Goal: Obtain resource: Download file/media

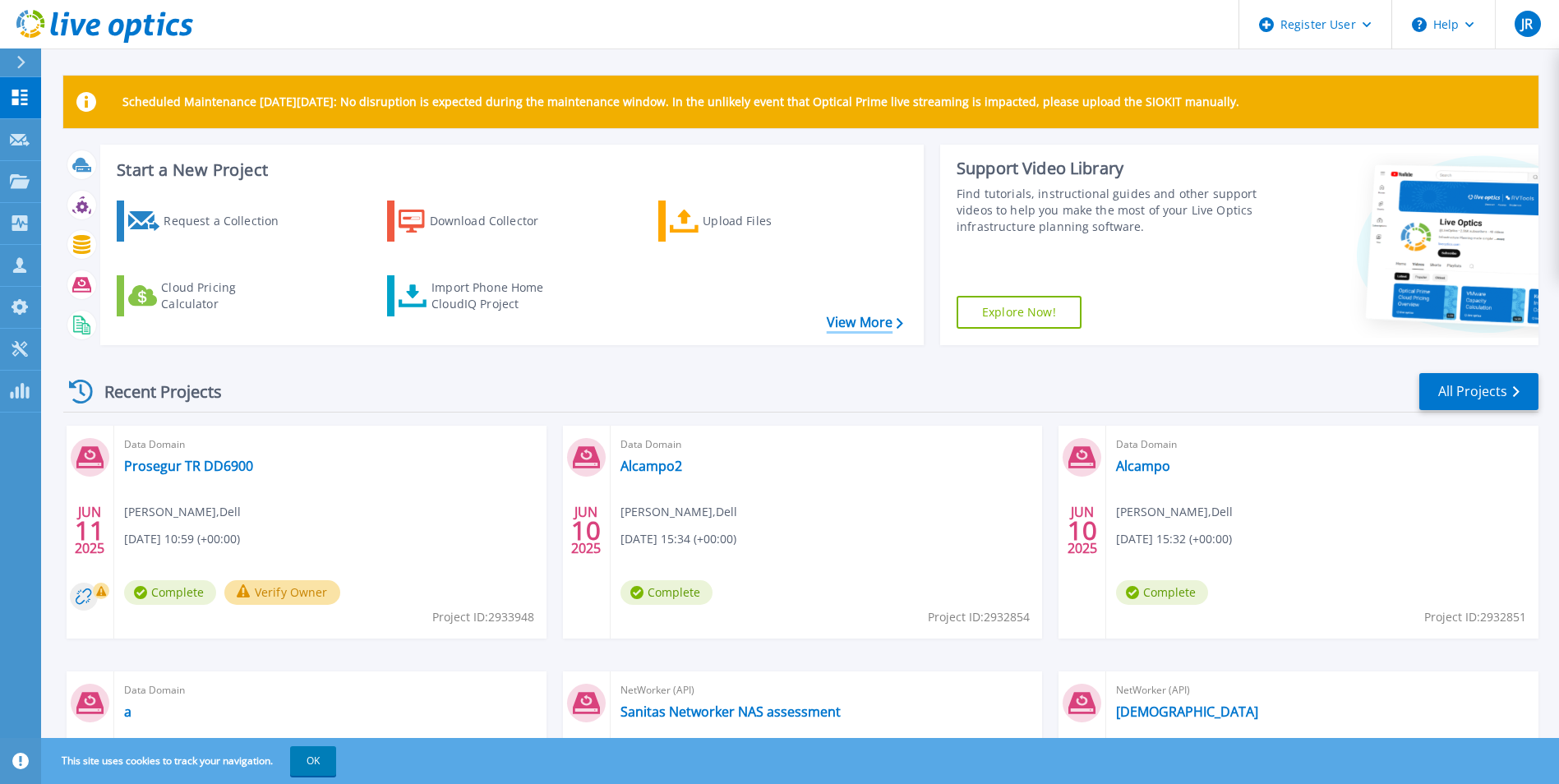
click at [868, 325] on link "View More" at bounding box center [865, 322] width 77 height 16
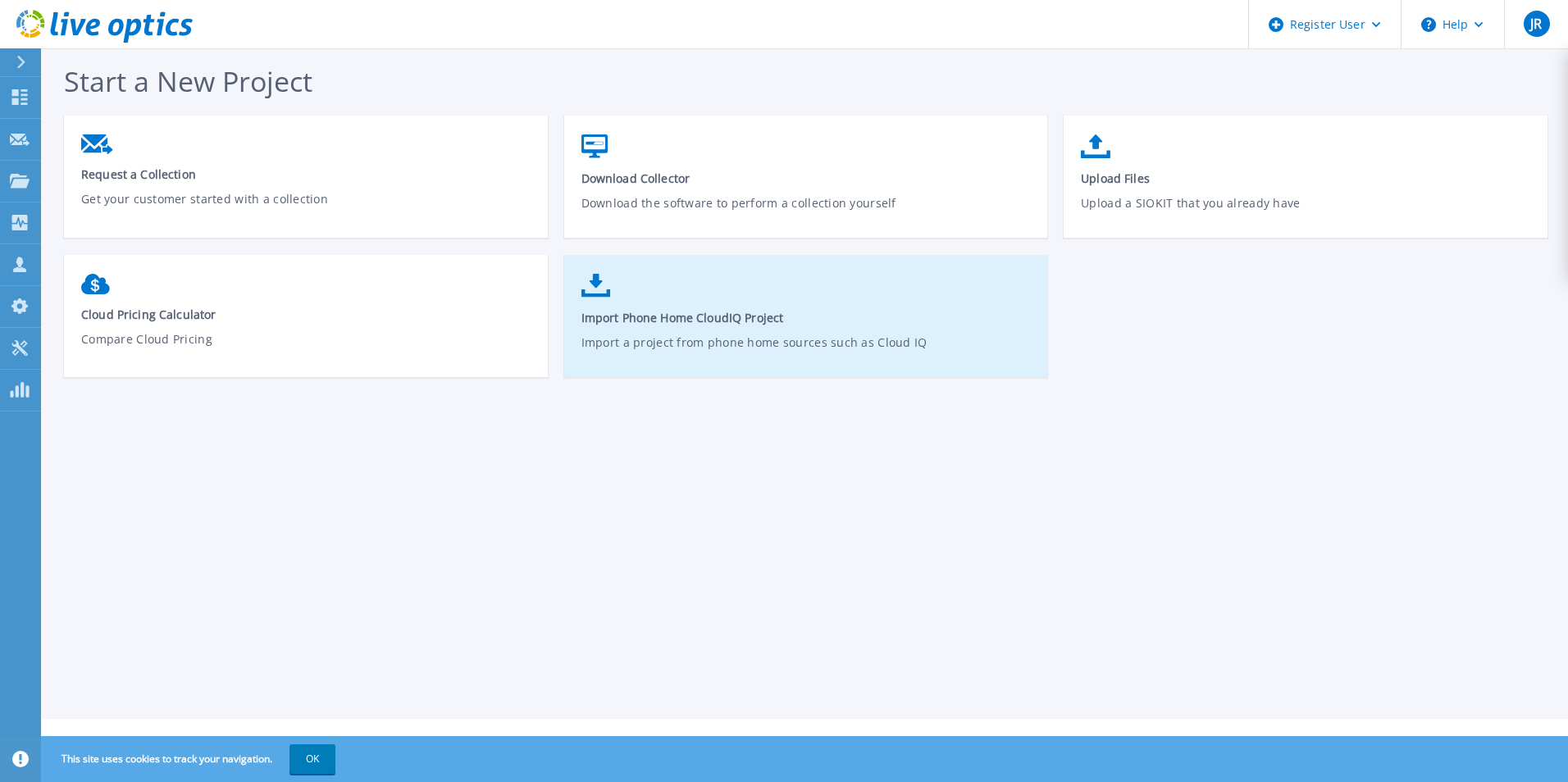
click at [600, 292] on icon at bounding box center [596, 285] width 29 height 24
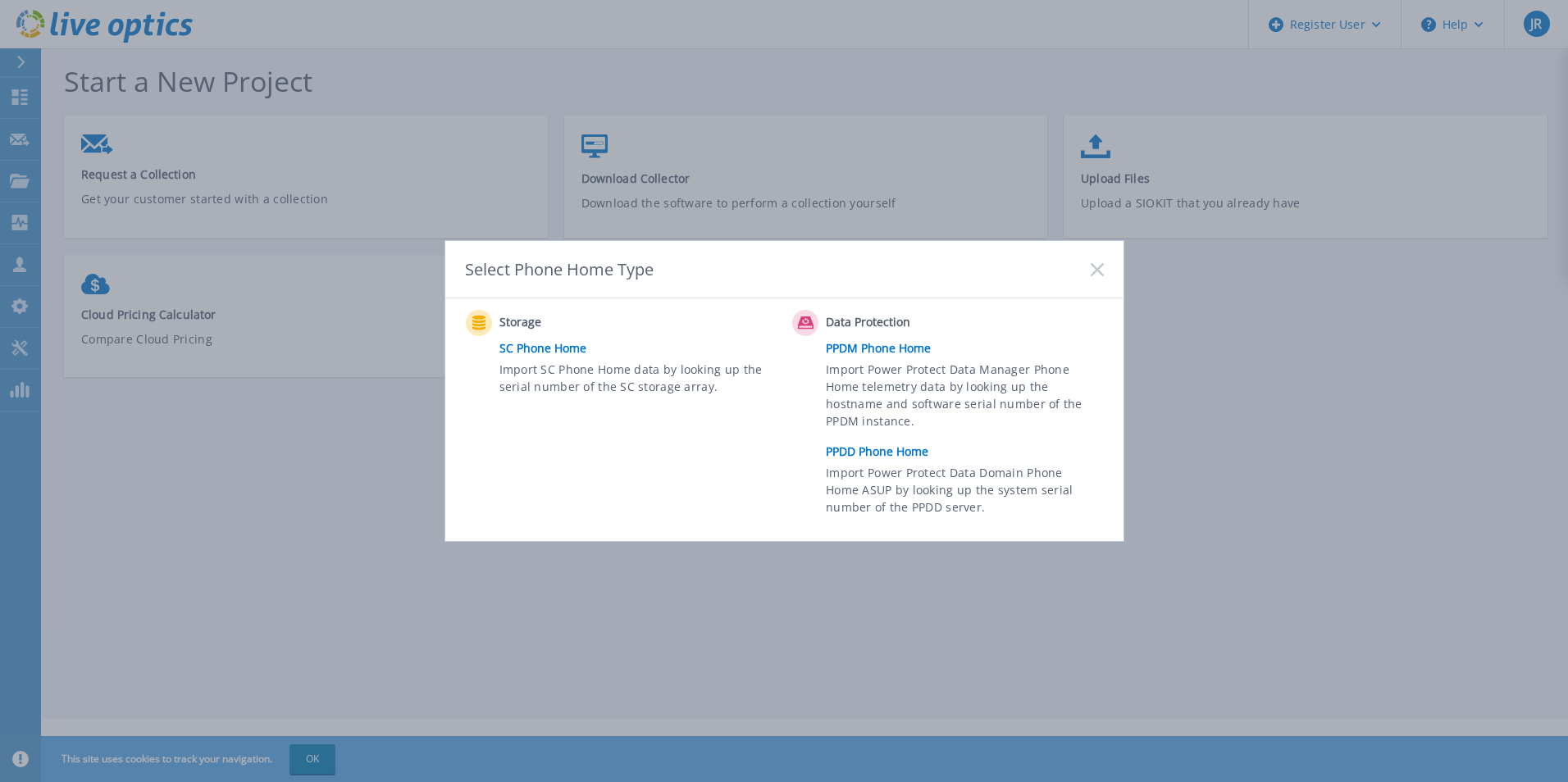
click at [836, 448] on link "PPDD Phone Home" at bounding box center [968, 452] width 285 height 25
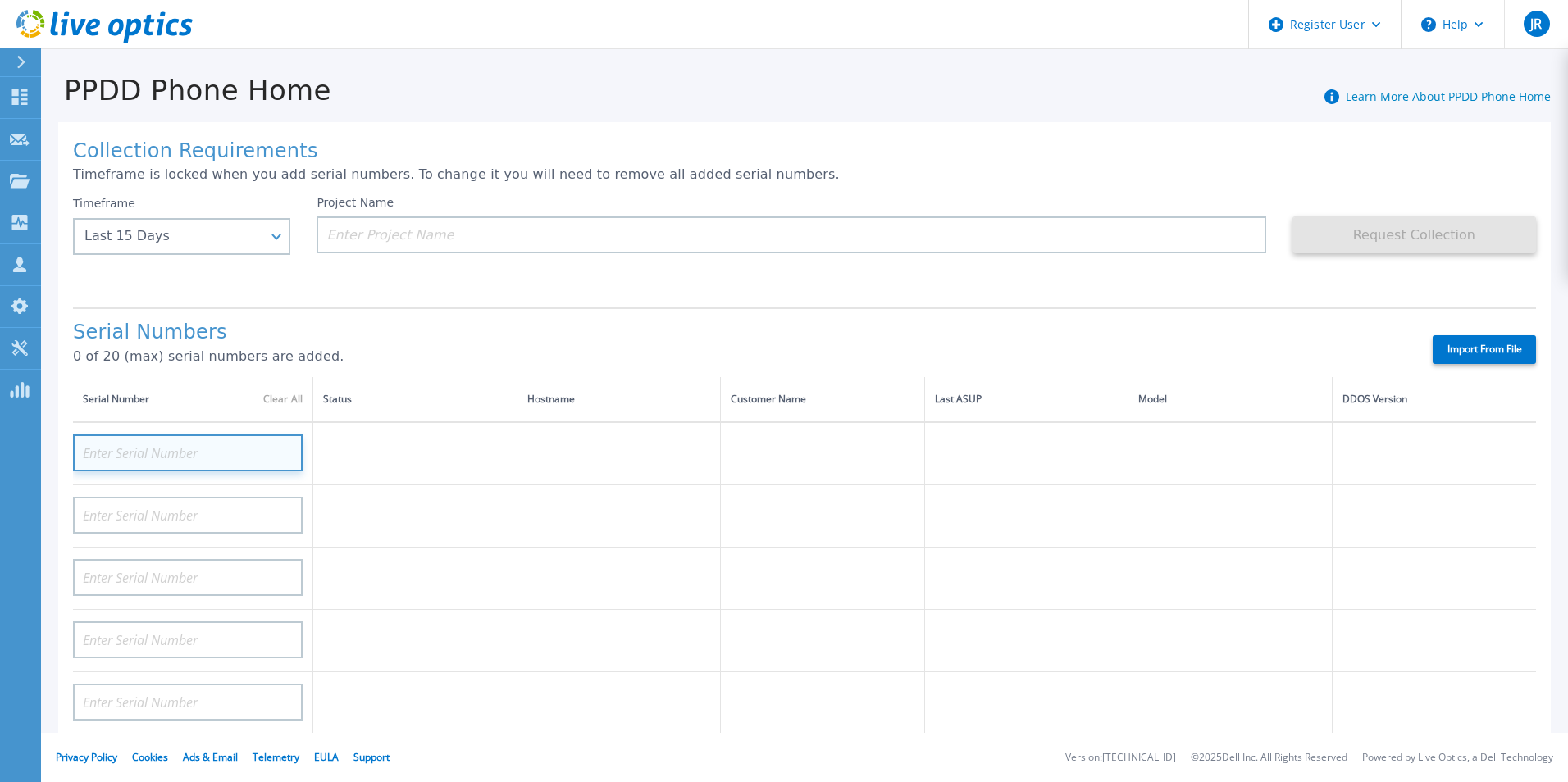
click at [161, 460] on input at bounding box center [188, 453] width 230 height 37
paste input "CKM01212005934"
type input "CKM01212005934"
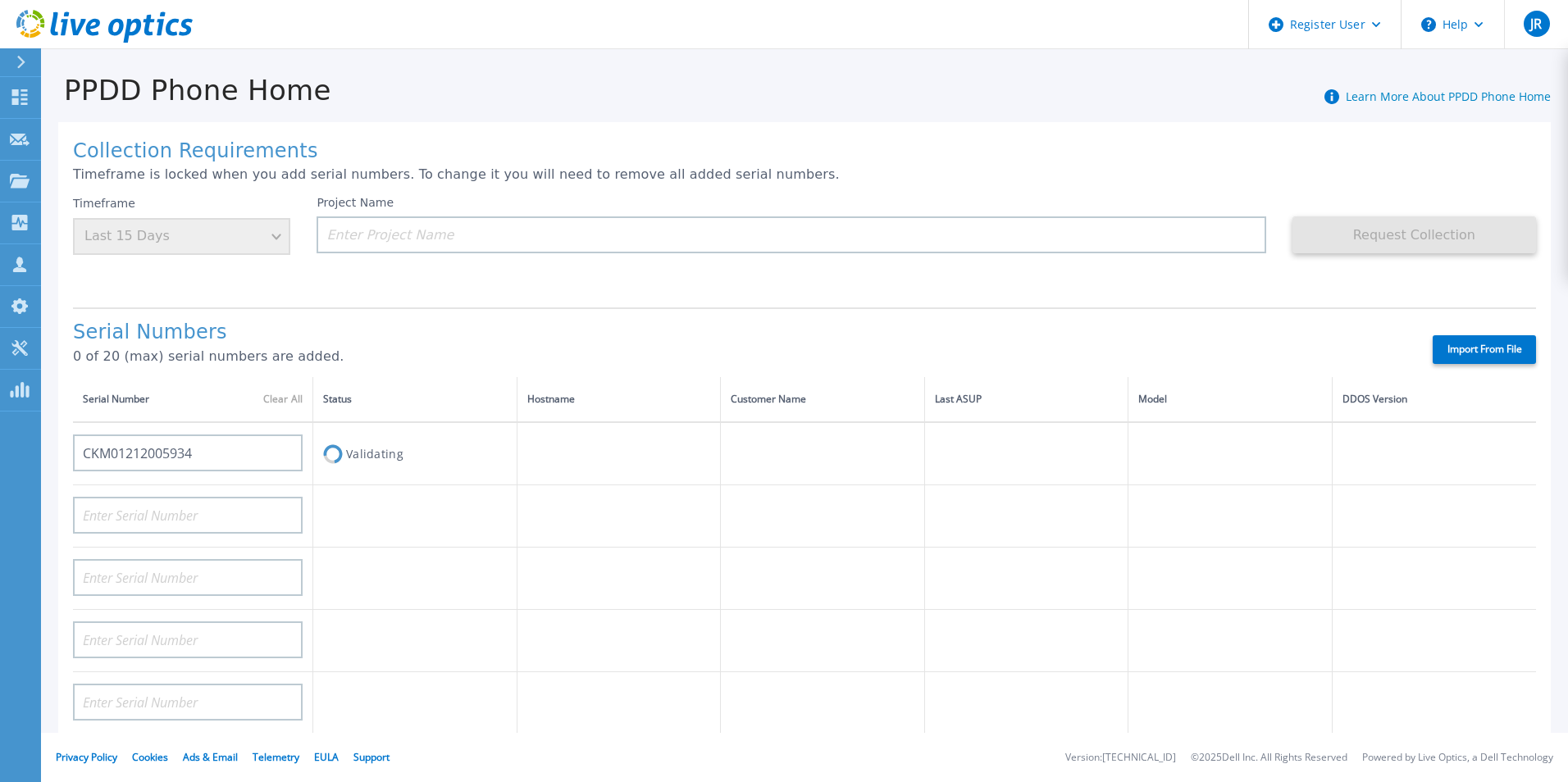
click at [1482, 349] on label "Import From File" at bounding box center [1484, 349] width 103 height 28
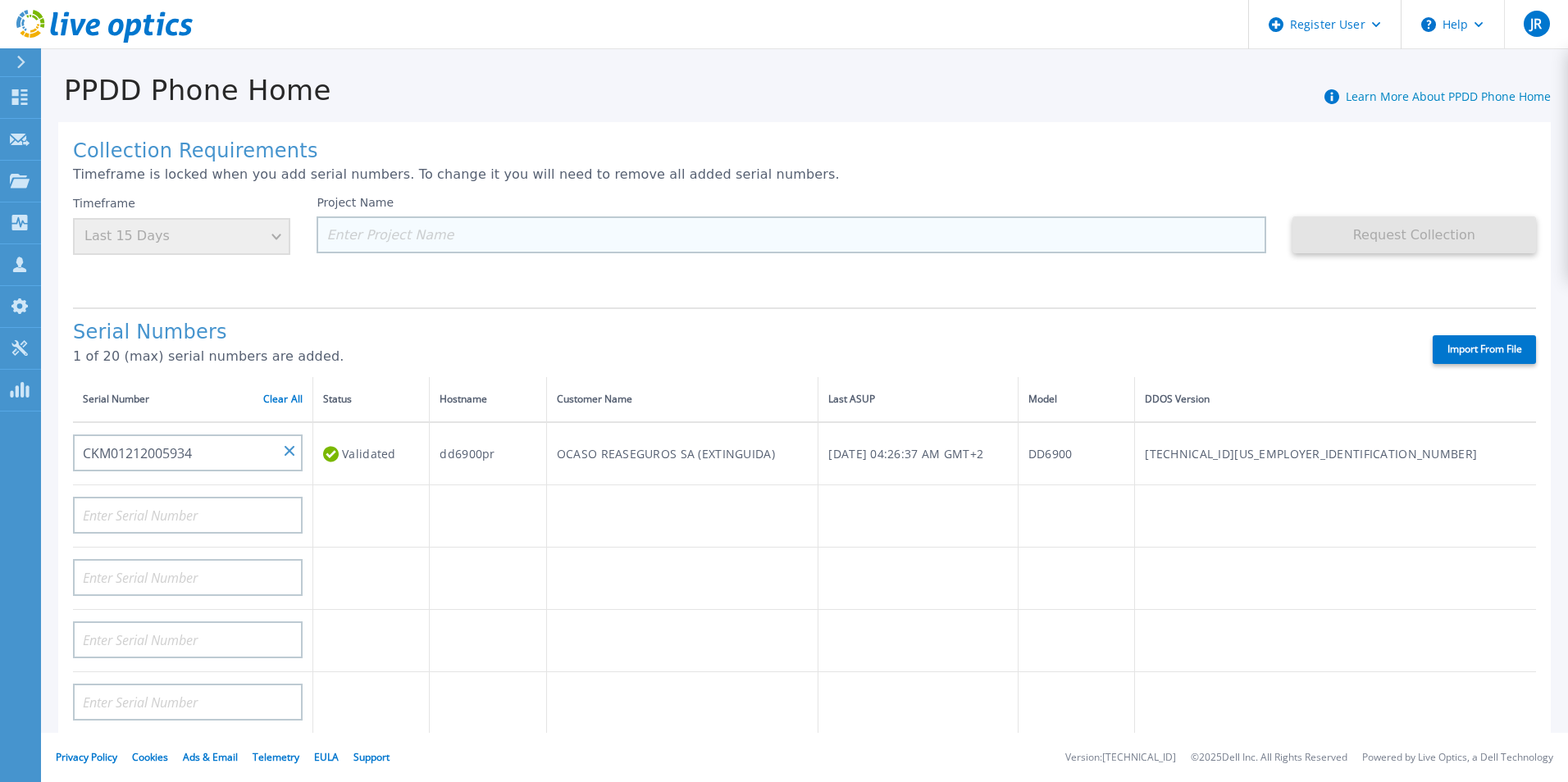
click at [389, 232] on input at bounding box center [791, 235] width 949 height 37
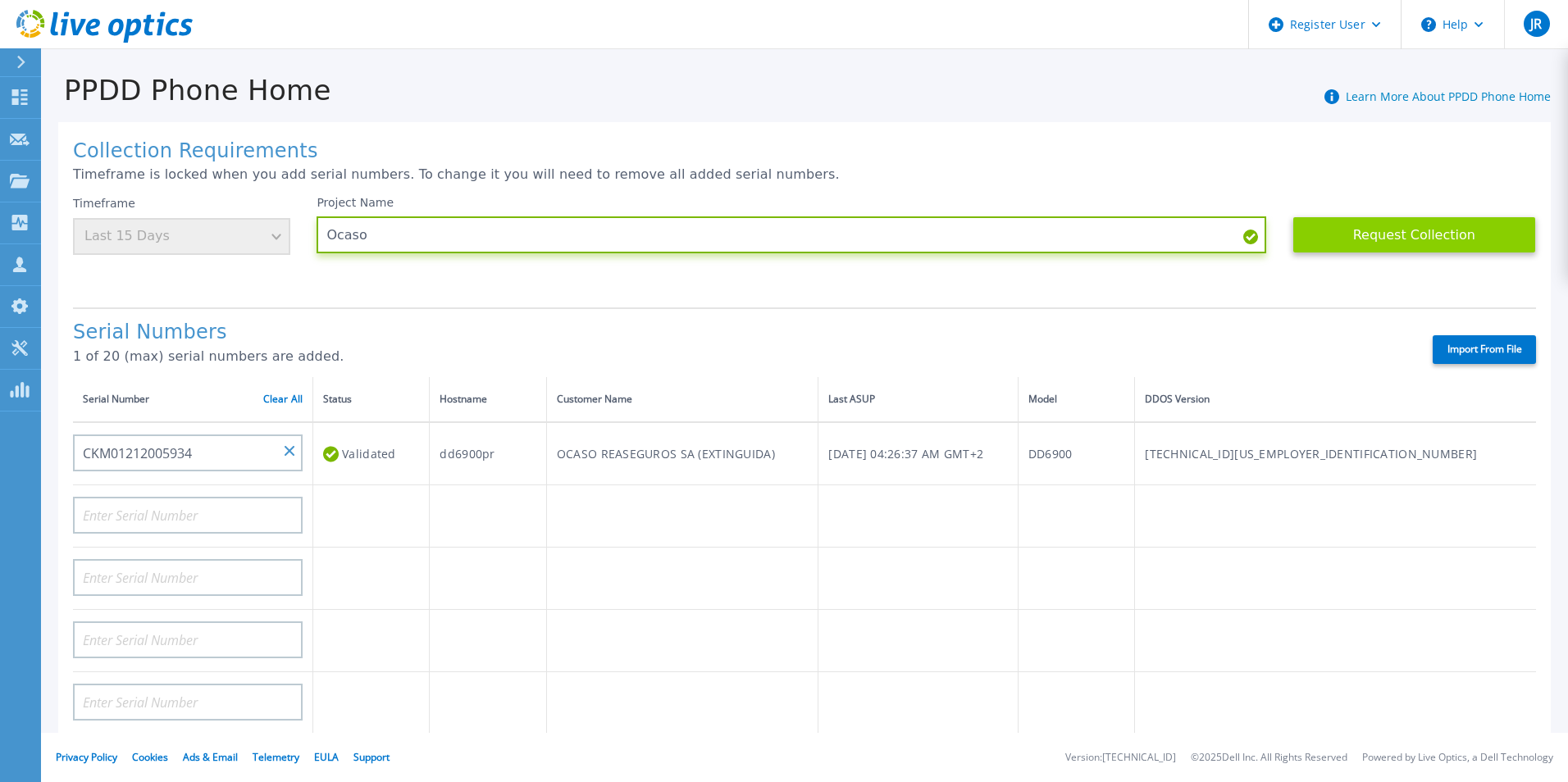
type input "Ocaso"
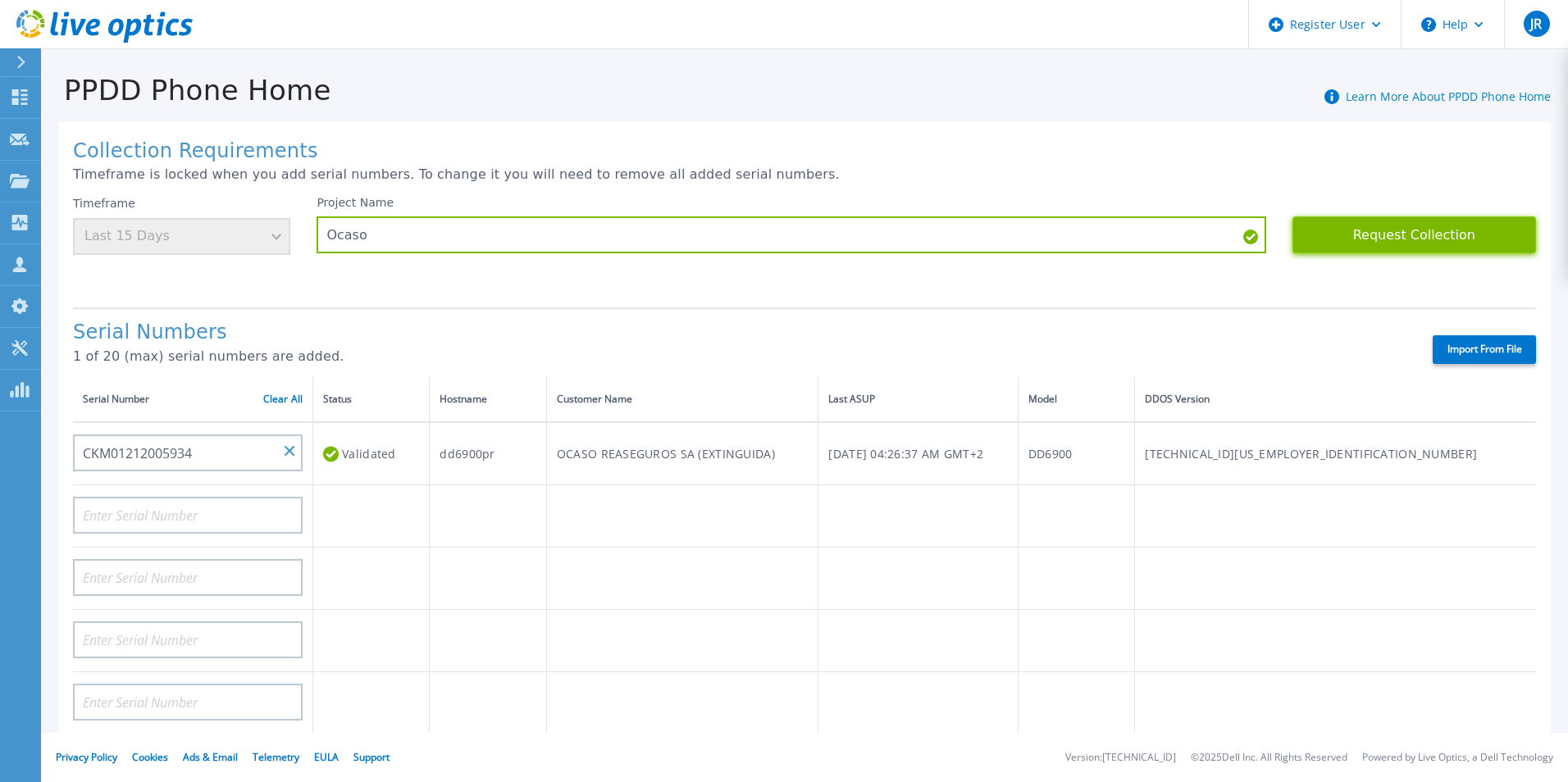
click at [1399, 235] on button "Request Collection" at bounding box center [1414, 235] width 244 height 37
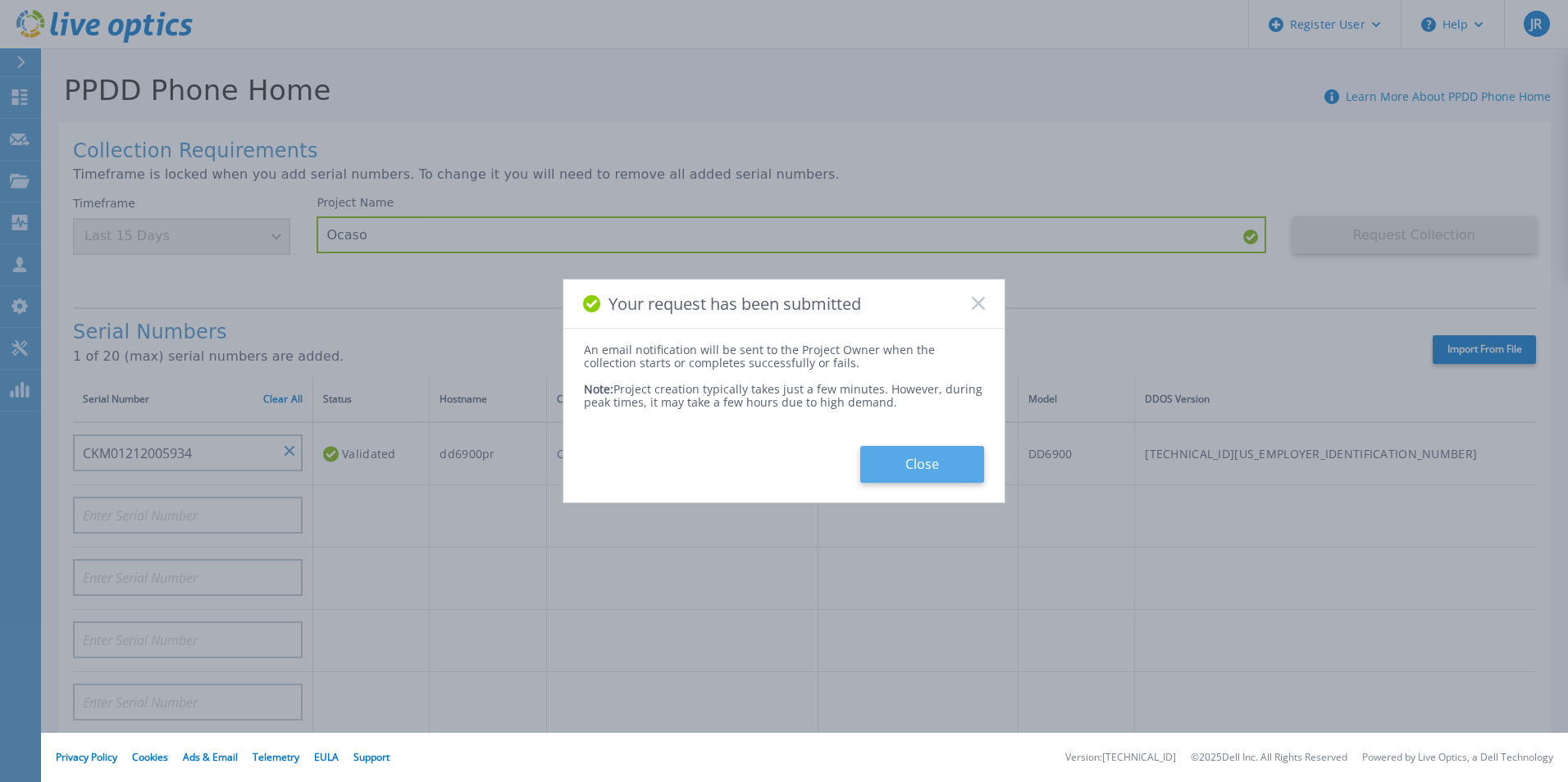
click at [915, 461] on button "Close" at bounding box center [922, 464] width 124 height 37
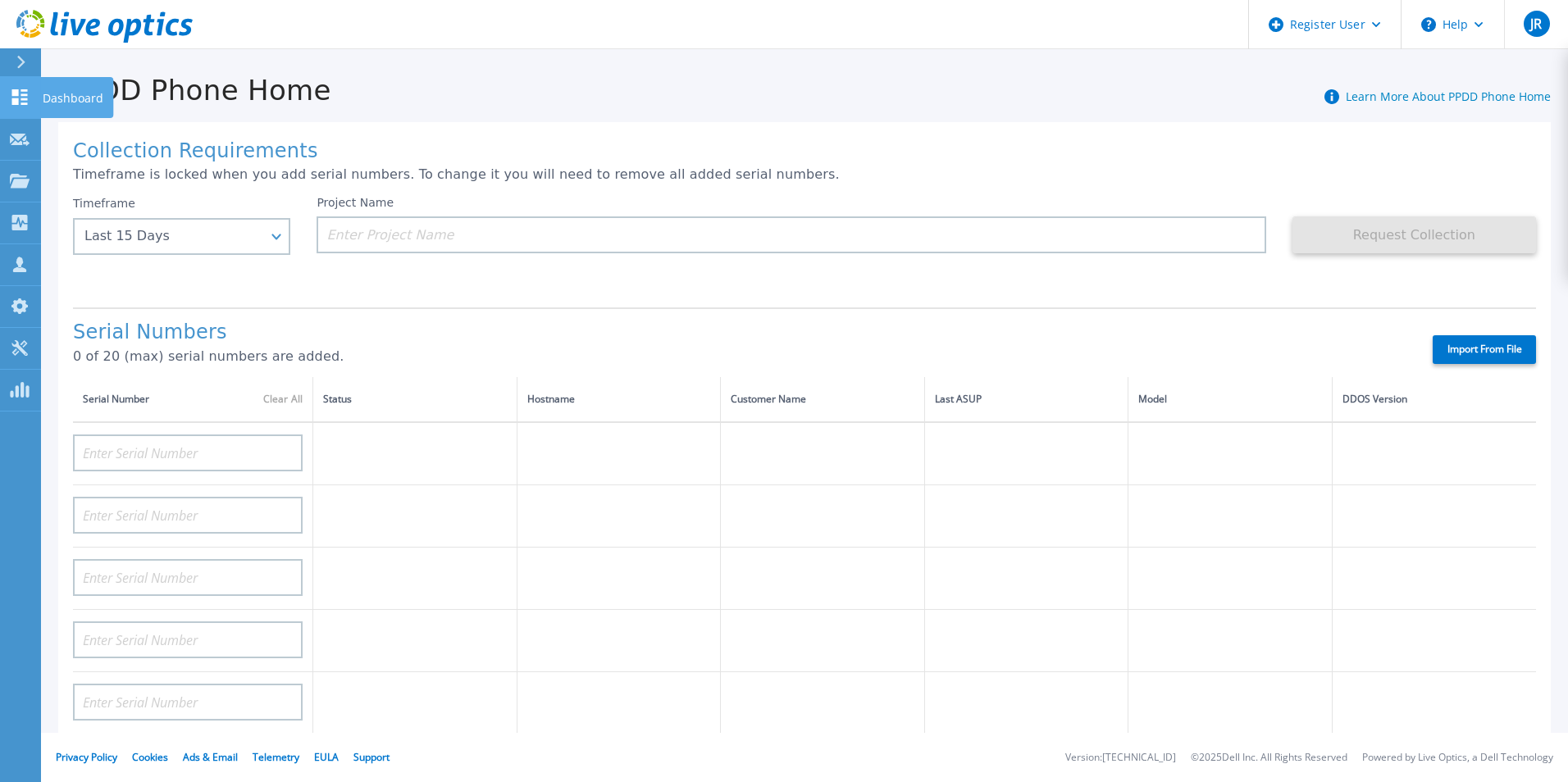
click at [20, 99] on icon at bounding box center [20, 97] width 20 height 16
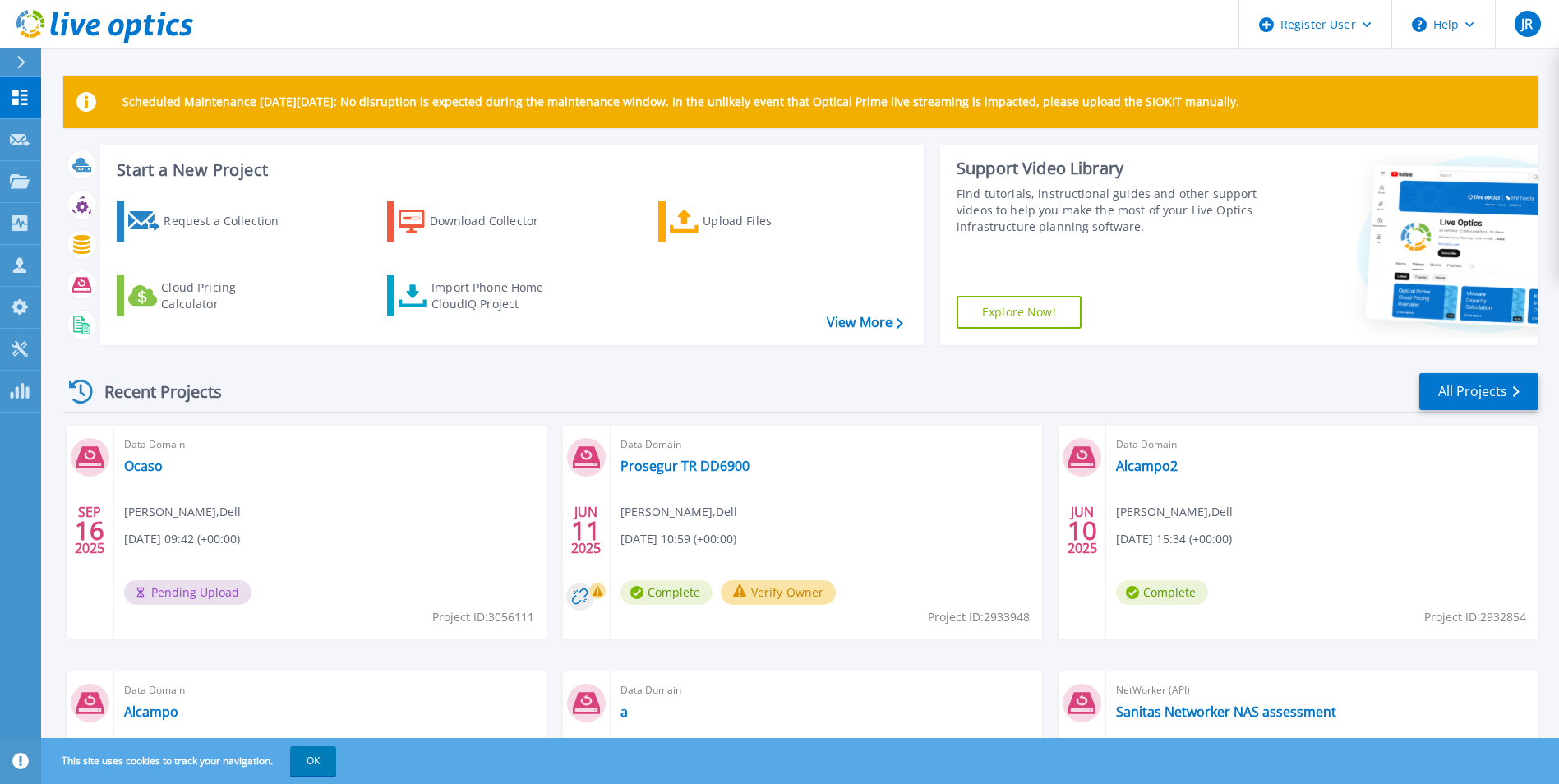
click at [380, 497] on div "Data Domain Ocaso [PERSON_NAME] , Dell [DATE] 09:42 (+00:00) Pending Upload Pro…" at bounding box center [330, 531] width 432 height 213
click at [461, 300] on div "Import Phone Home CloudIQ Project" at bounding box center [495, 295] width 128 height 33
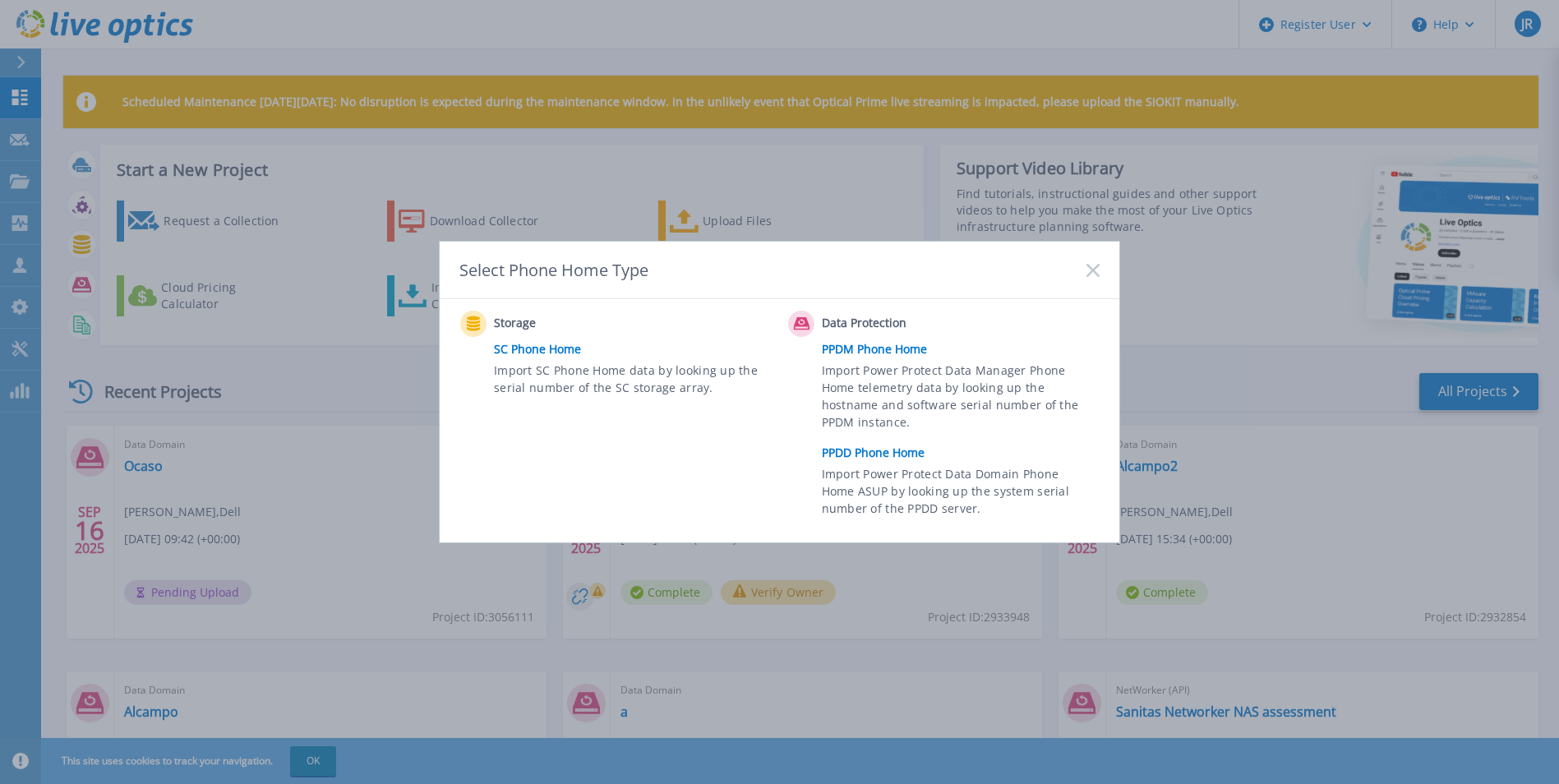
click at [355, 362] on div "Select Phone Home Type Storage SC Phone Home Import SC Phone Home data by looki…" at bounding box center [779, 392] width 1559 height 784
click at [1098, 269] on icon at bounding box center [1094, 270] width 13 height 13
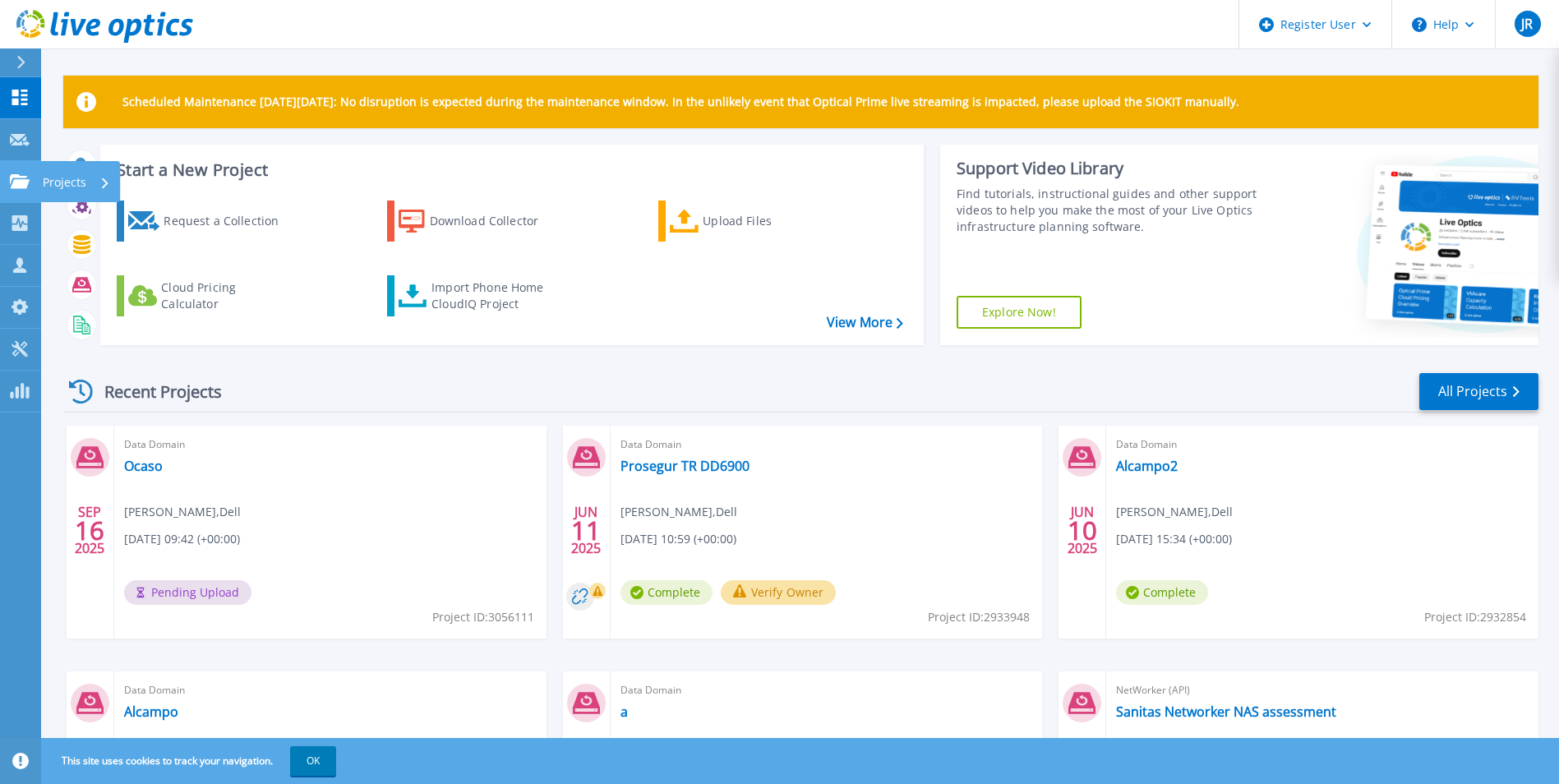
click at [21, 191] on link "Projects Projects" at bounding box center [20, 182] width 41 height 42
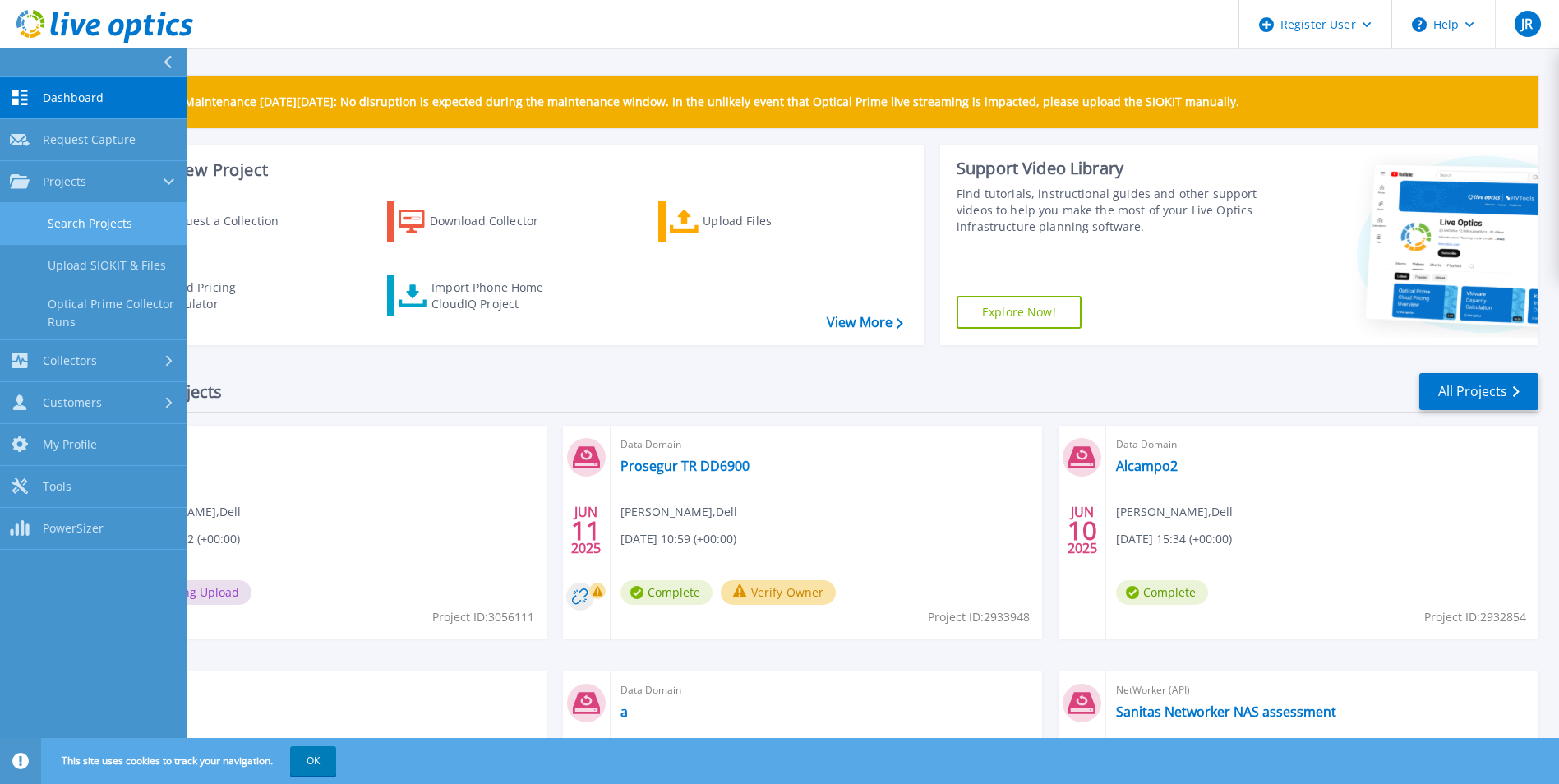
click at [87, 224] on link "Search Projects" at bounding box center [93, 224] width 188 height 42
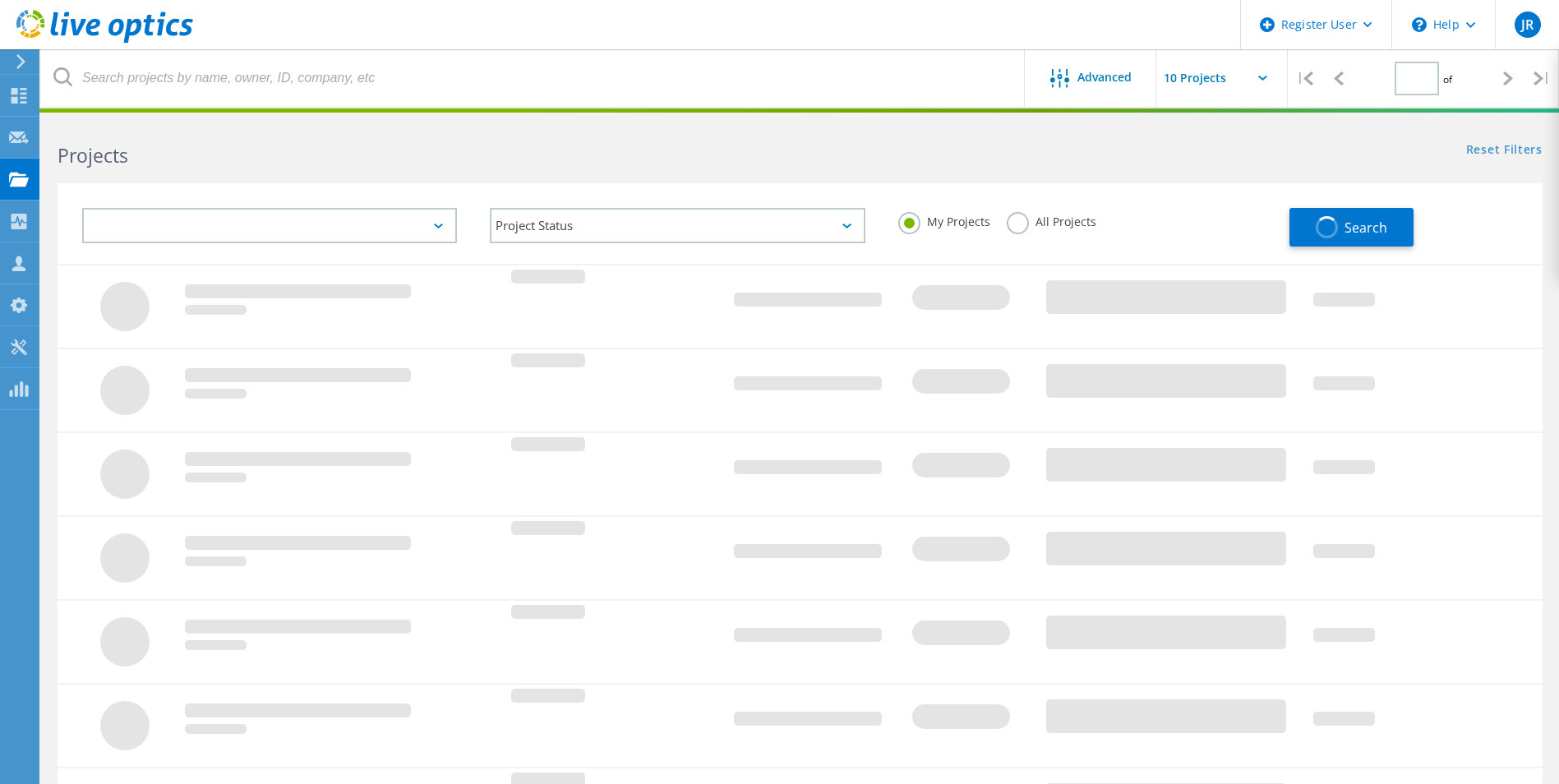
type input "1"
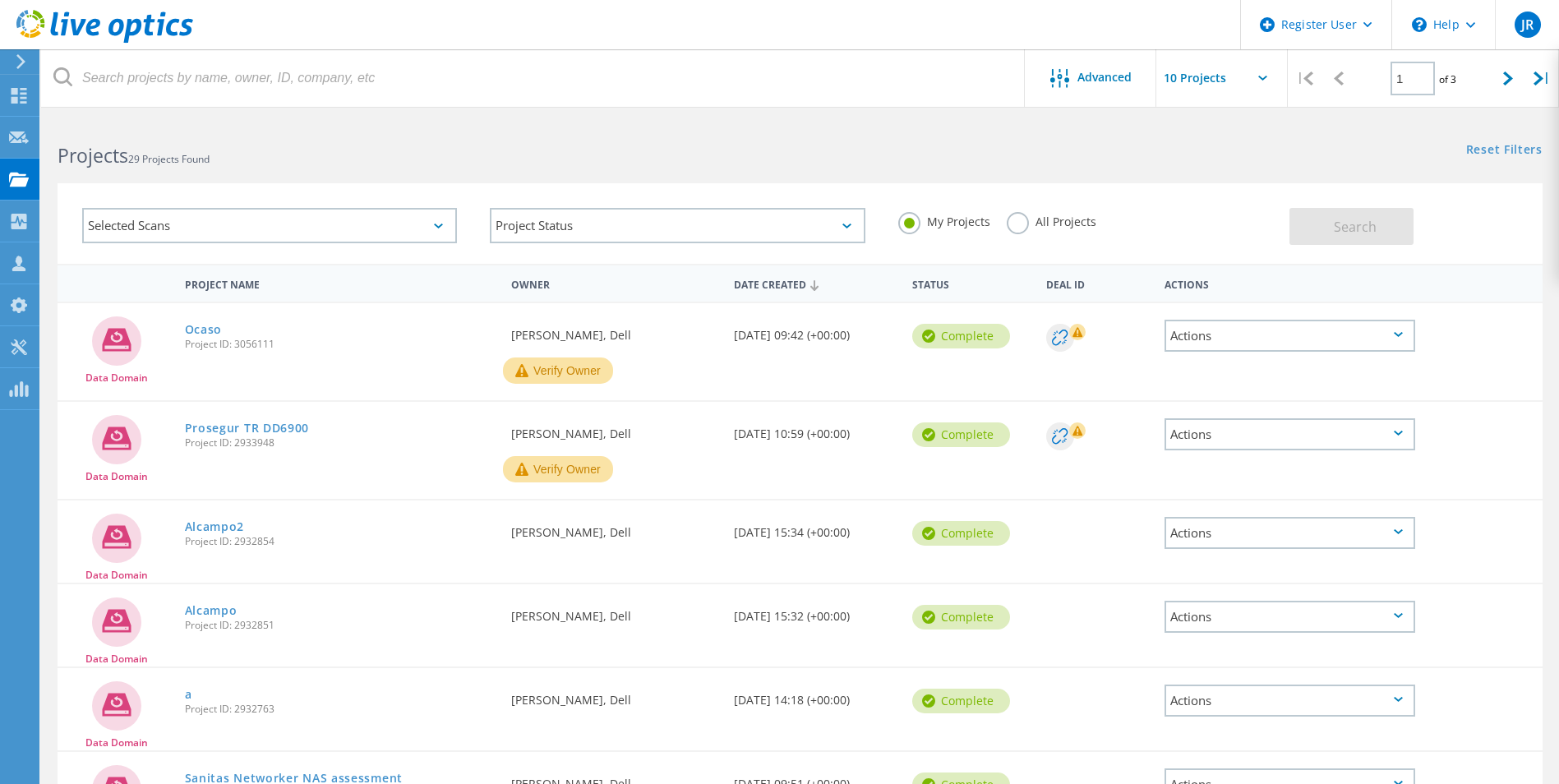
click at [1329, 339] on div "Actions" at bounding box center [1290, 335] width 251 height 32
click at [1206, 311] on div "Project Details" at bounding box center [1290, 310] width 248 height 26
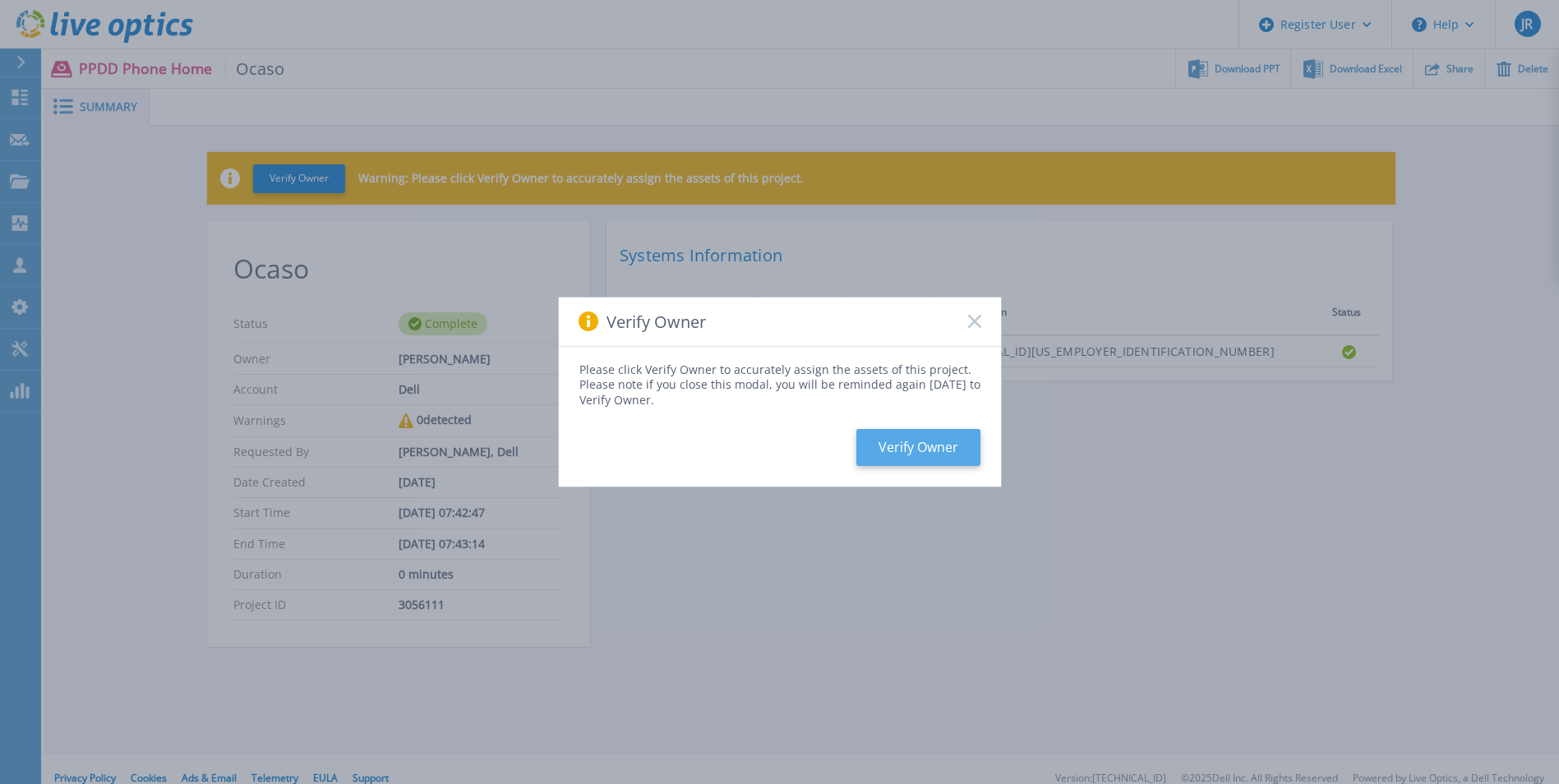
click at [920, 454] on button "Verify Owner" at bounding box center [918, 447] width 124 height 37
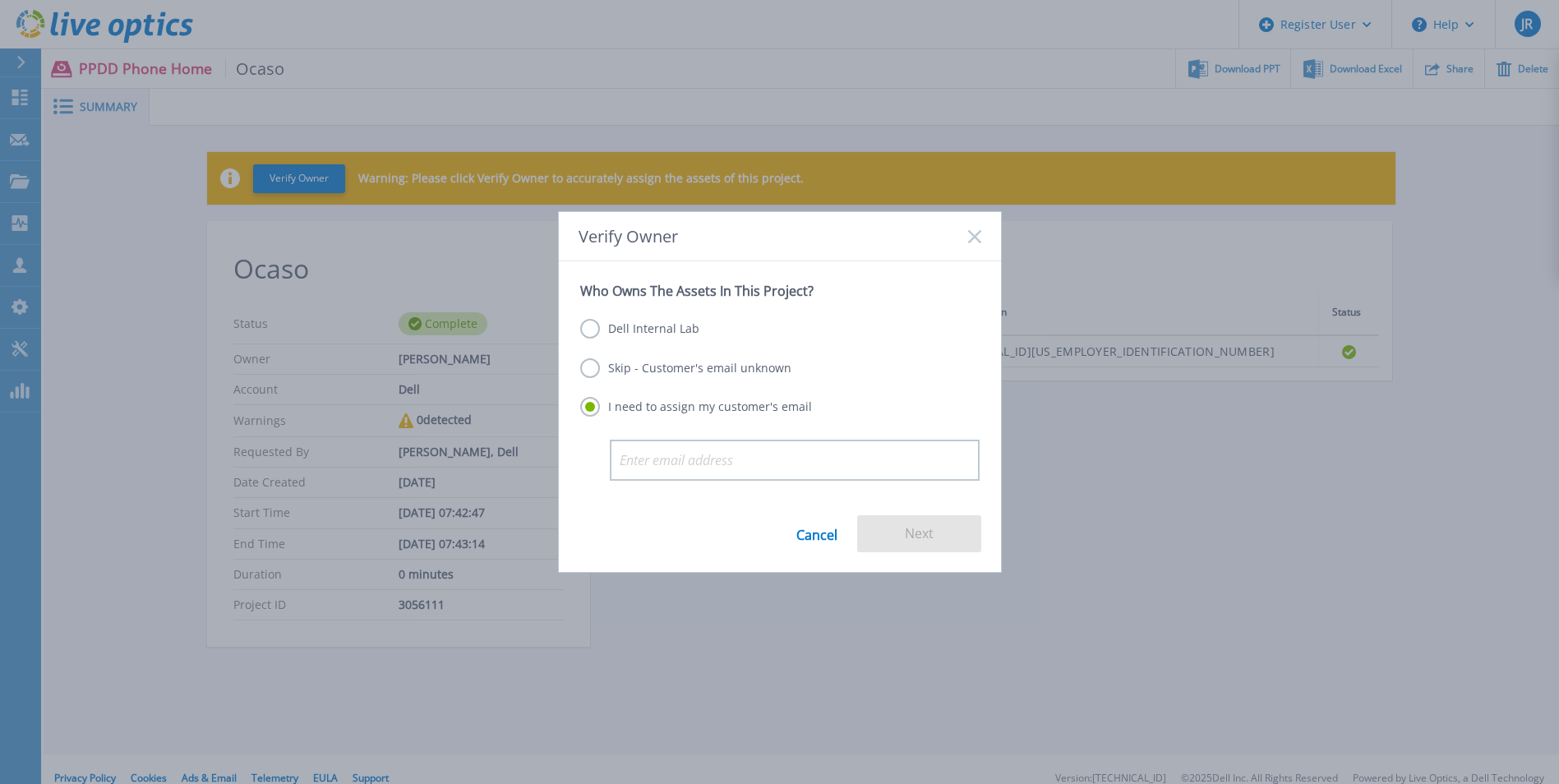
click at [586, 326] on label "Dell Internal Lab" at bounding box center [640, 329] width 119 height 20
click at [0, 0] on input "Dell Internal Lab" at bounding box center [0, 0] width 0 height 0
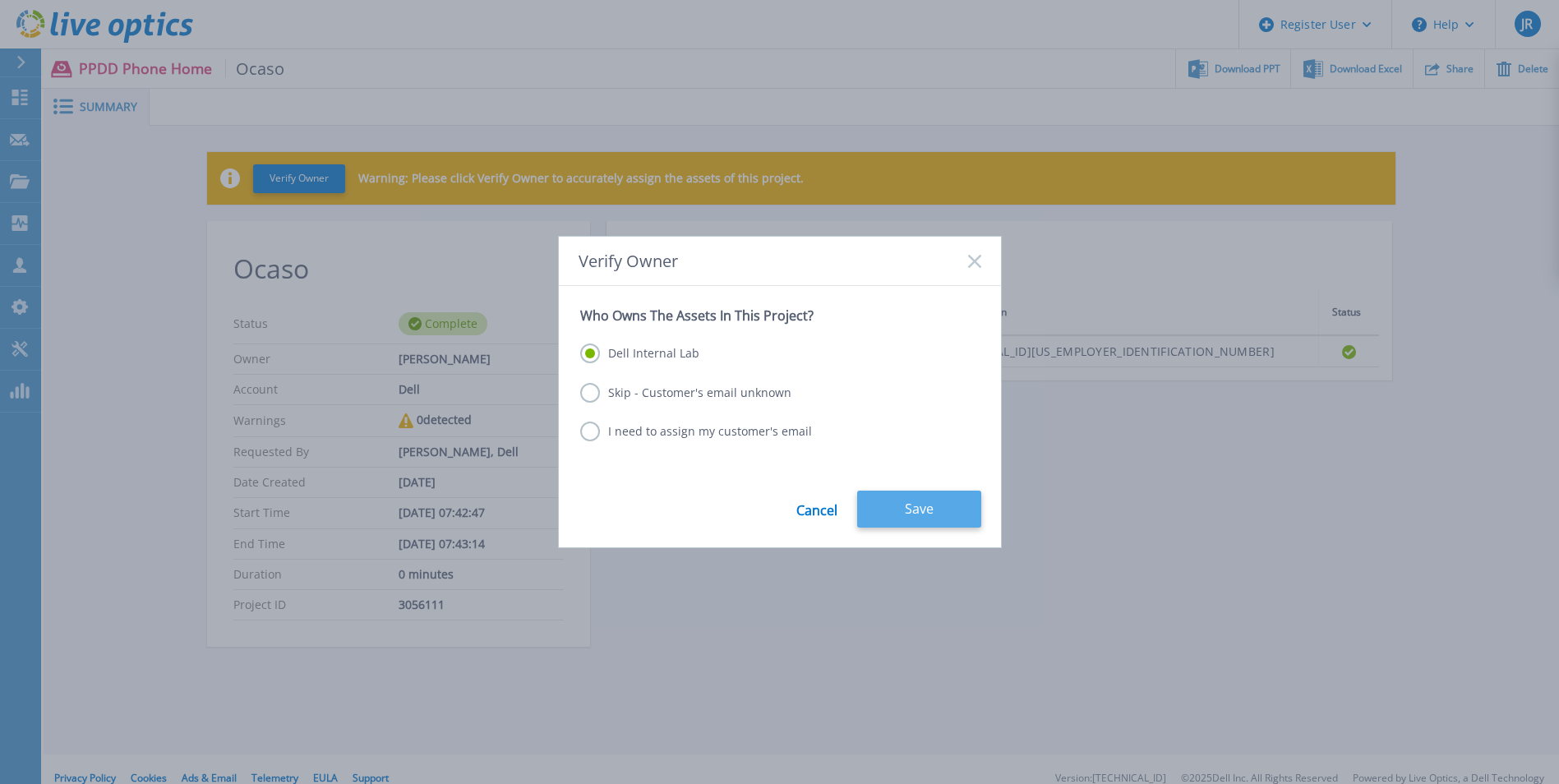
click at [916, 496] on button "Save" at bounding box center [919, 509] width 124 height 37
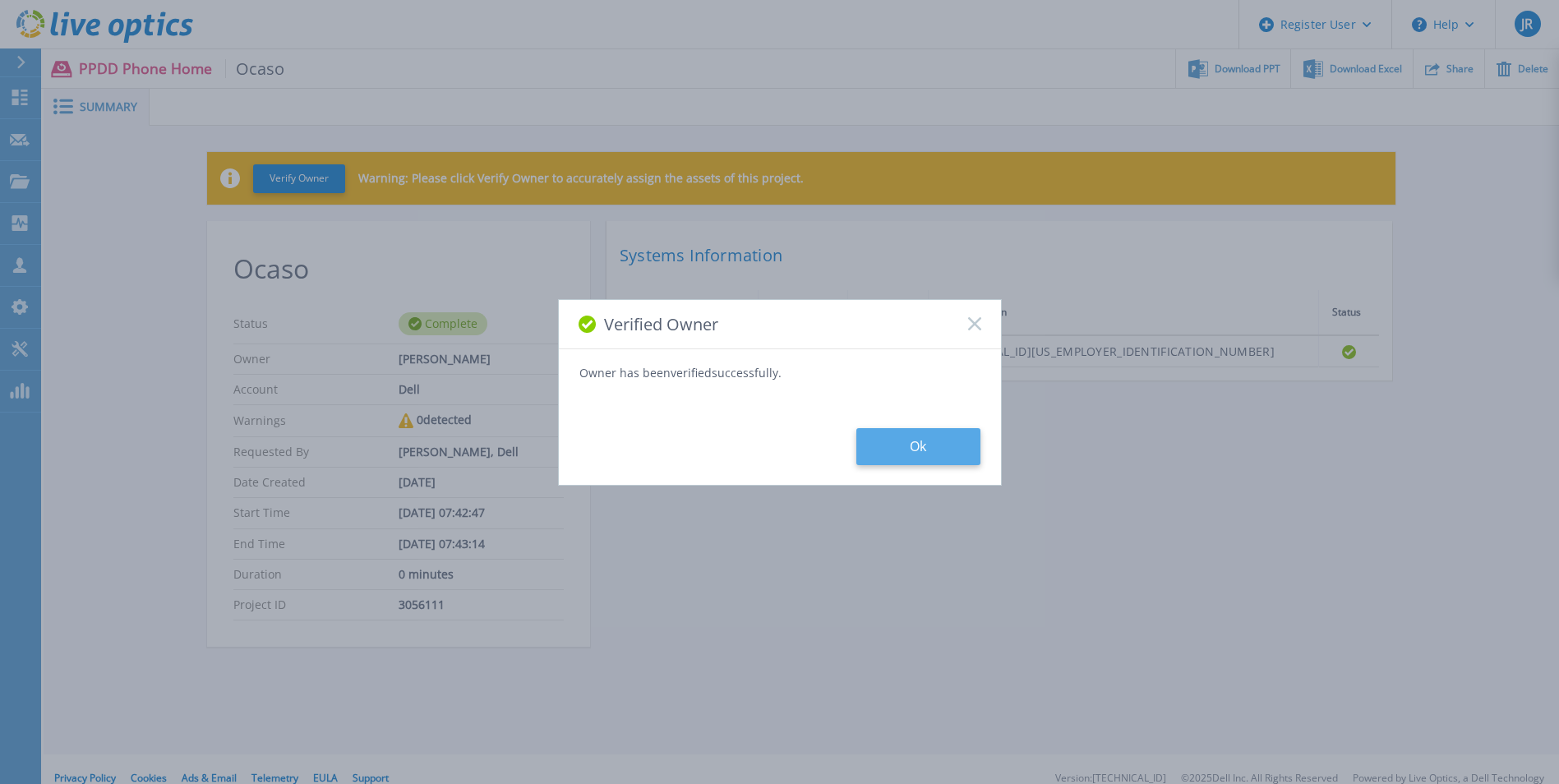
click at [924, 451] on button "Ok" at bounding box center [918, 446] width 124 height 37
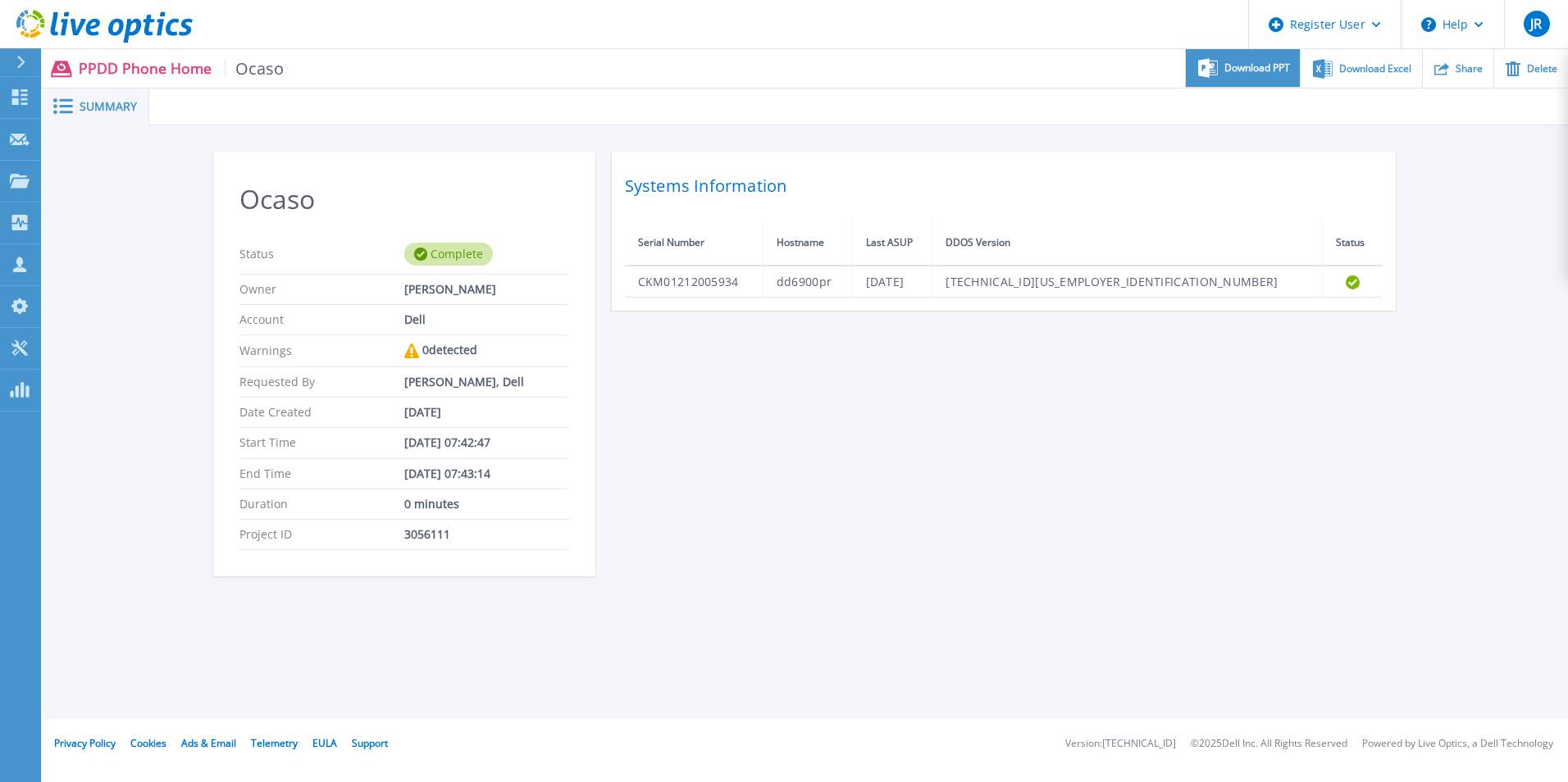
click at [1249, 72] on span "Download PPT" at bounding box center [1257, 68] width 66 height 10
